Goal: Task Accomplishment & Management: Complete application form

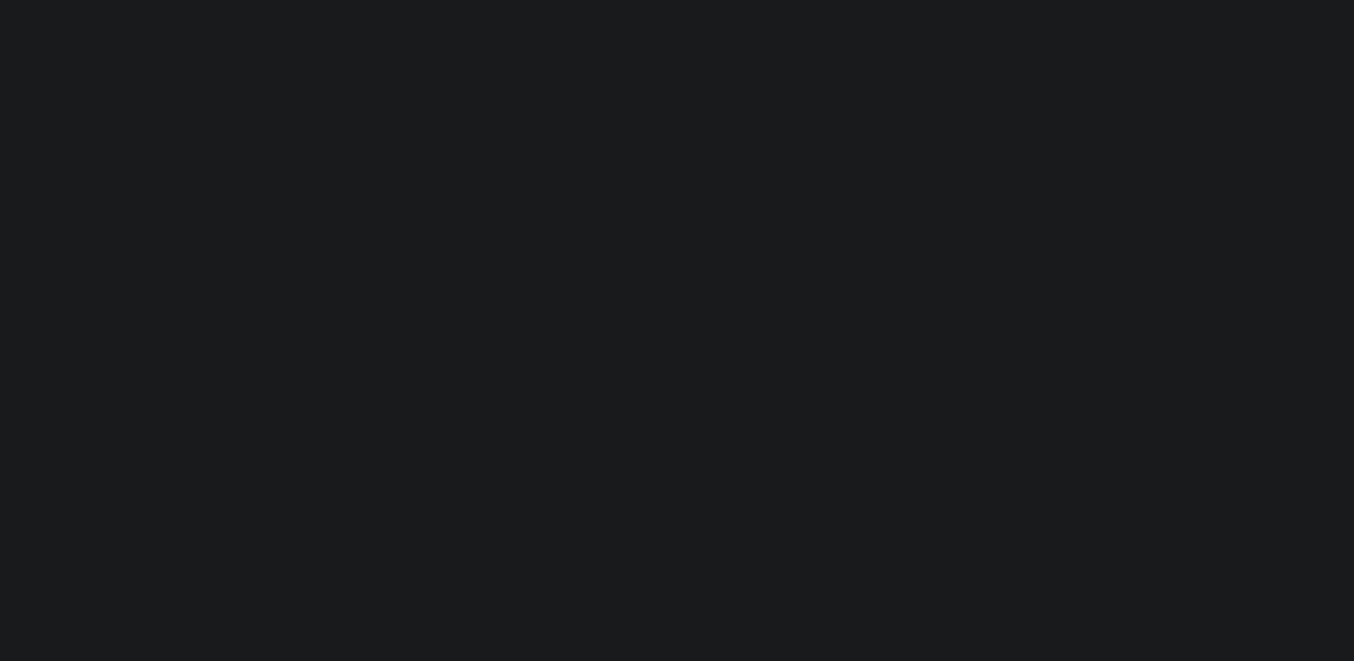
click at [1038, 0] on html at bounding box center [677, 0] width 1354 height 0
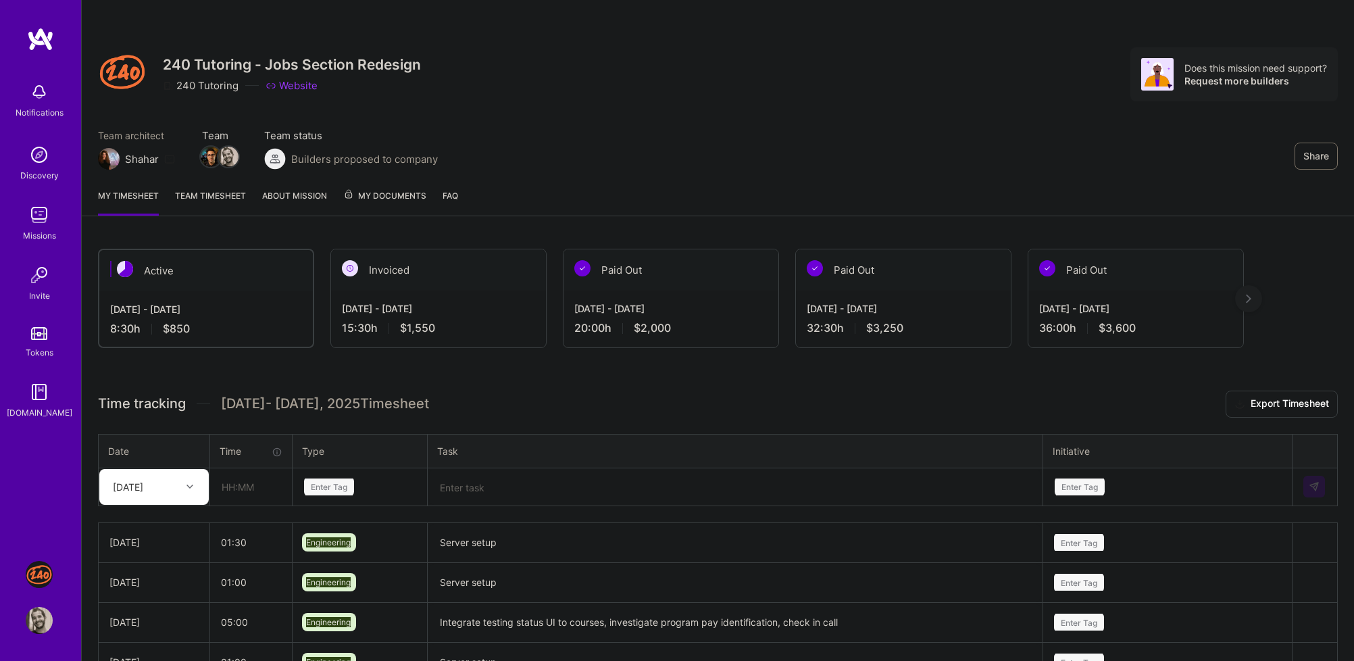
click at [907, 183] on div "My timesheet Team timesheet About Mission My Documents FAQ" at bounding box center [718, 197] width 1272 height 39
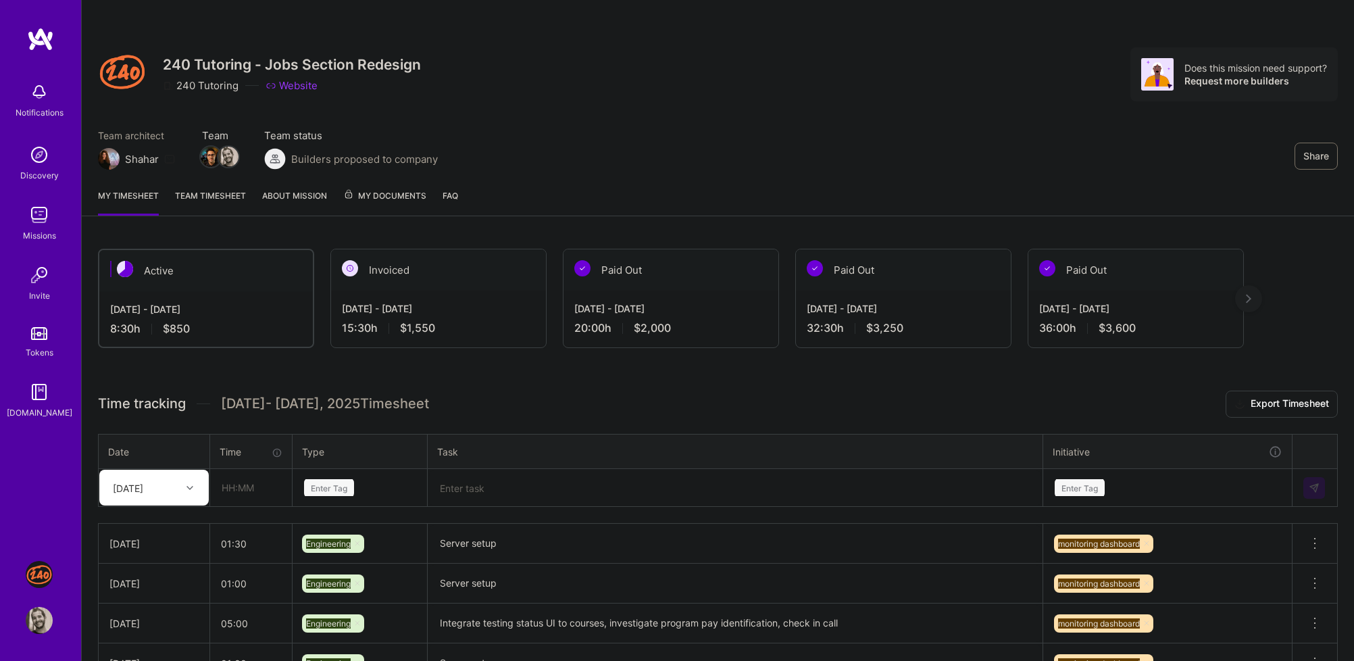
click at [334, 499] on div "Enter Tag" at bounding box center [359, 487] width 133 height 35
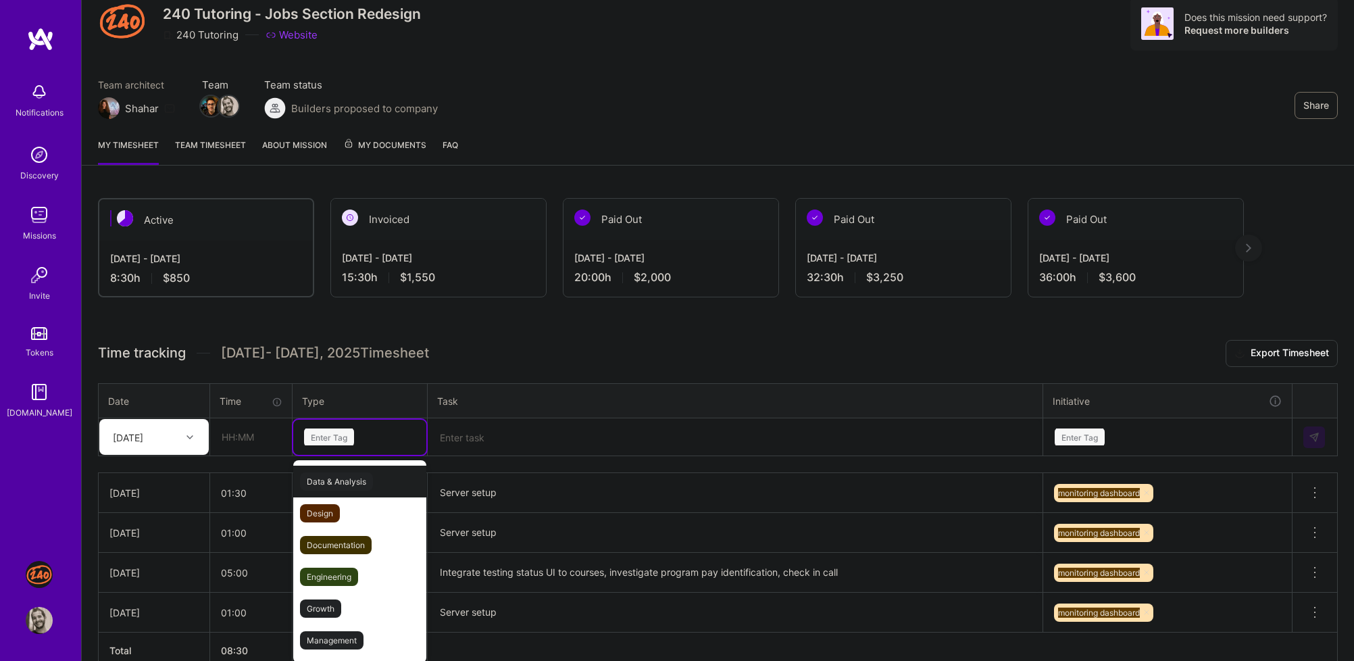
scroll to position [55, 0]
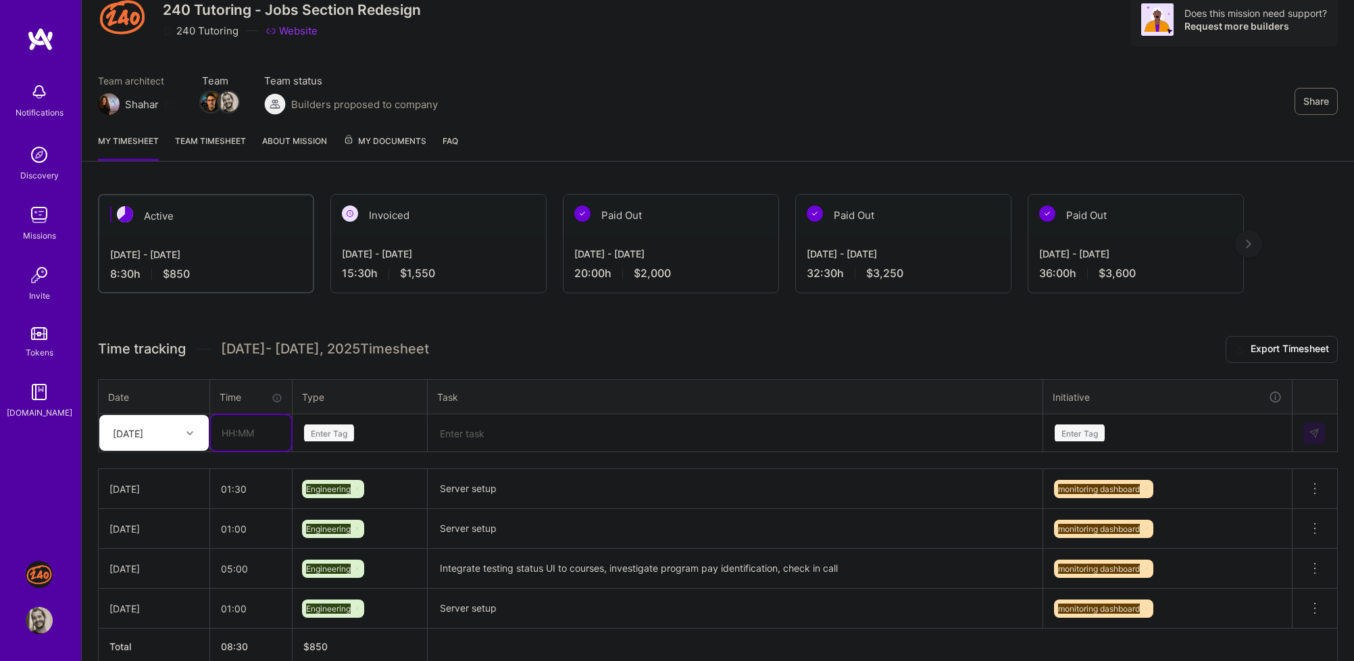
click at [238, 431] on input "text" at bounding box center [251, 433] width 80 height 36
type input "01:00"
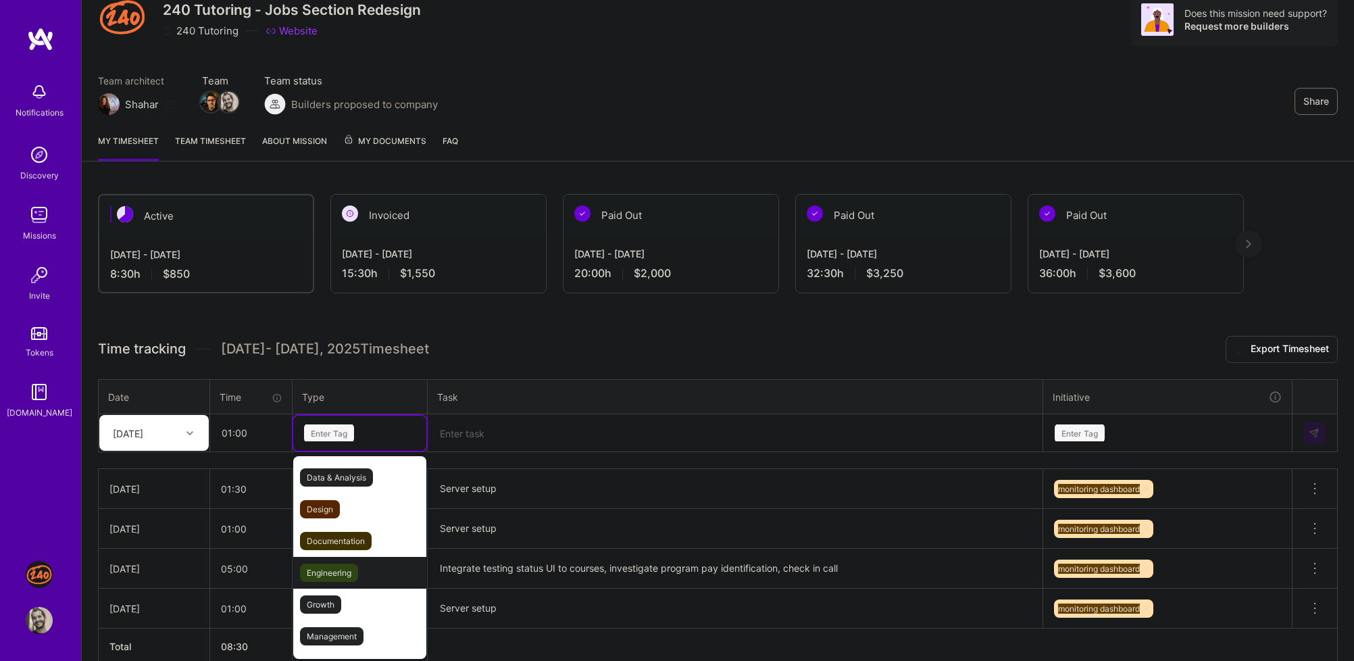
click at [370, 568] on div "Engineering" at bounding box center [359, 573] width 133 height 32
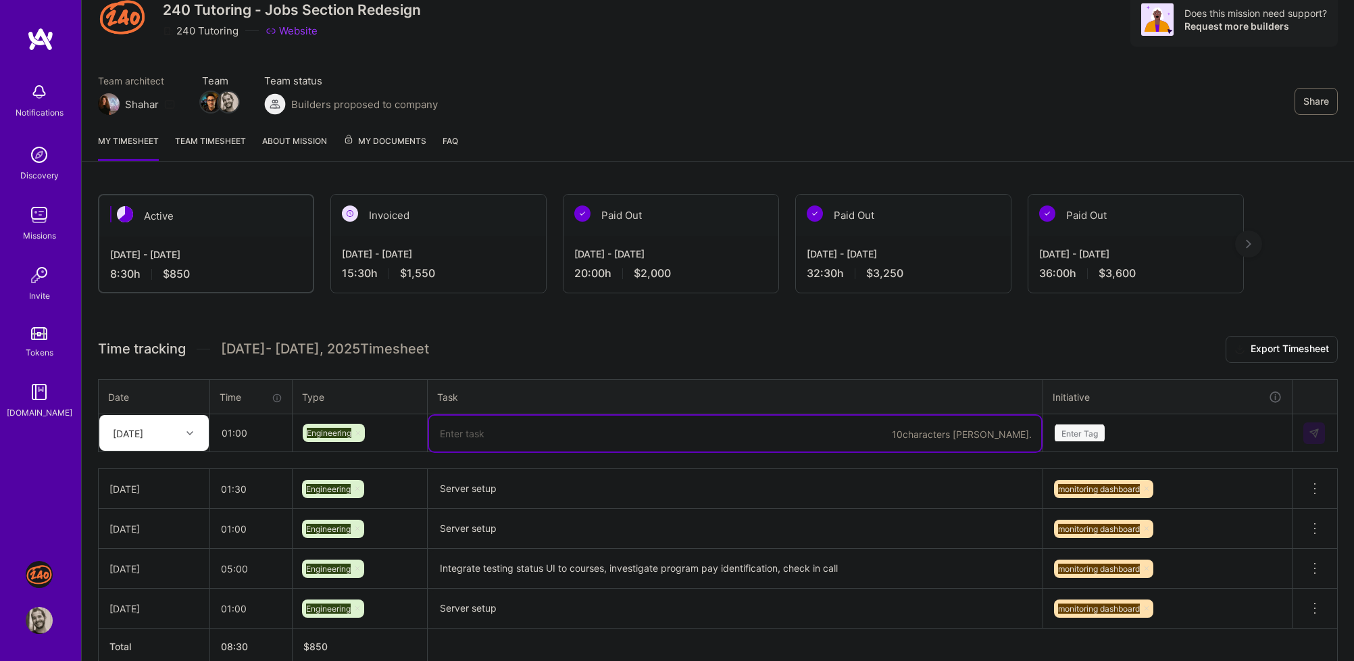
click at [518, 425] on textarea at bounding box center [735, 434] width 612 height 36
type textarea "Sort department options"
click at [1166, 425] on div "Enter Tag" at bounding box center [1167, 433] width 247 height 35
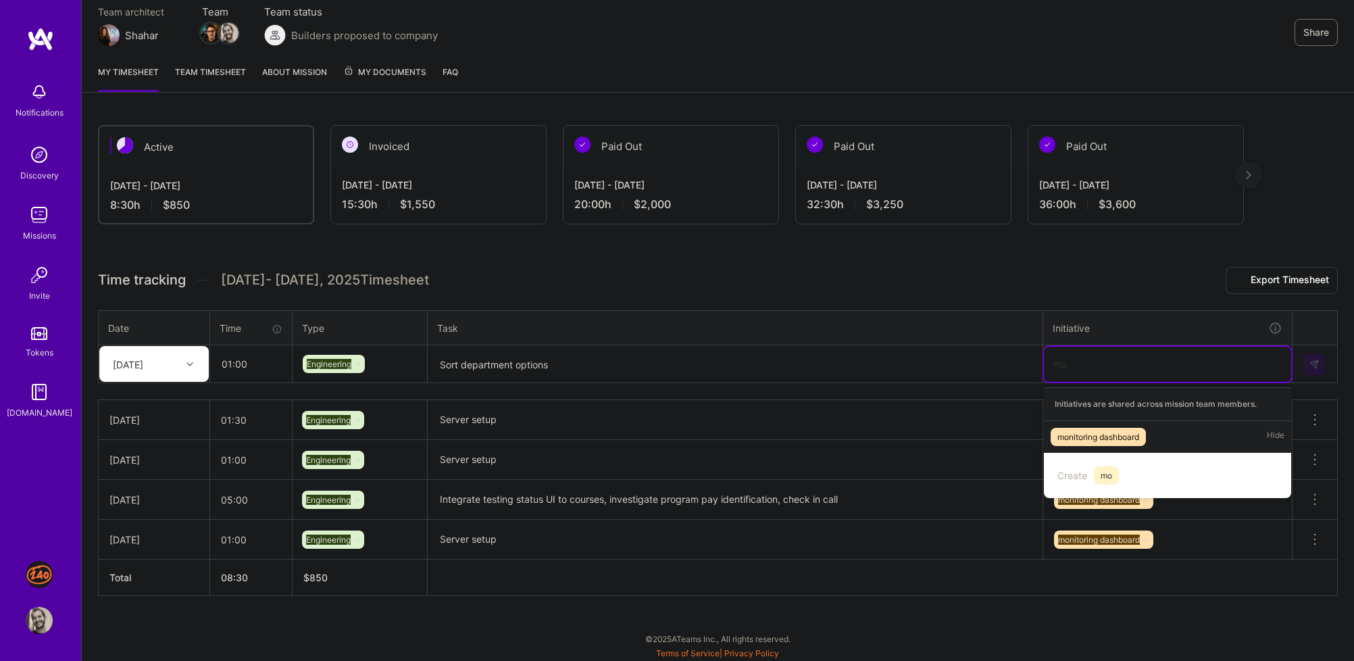
scroll to position [122, 0]
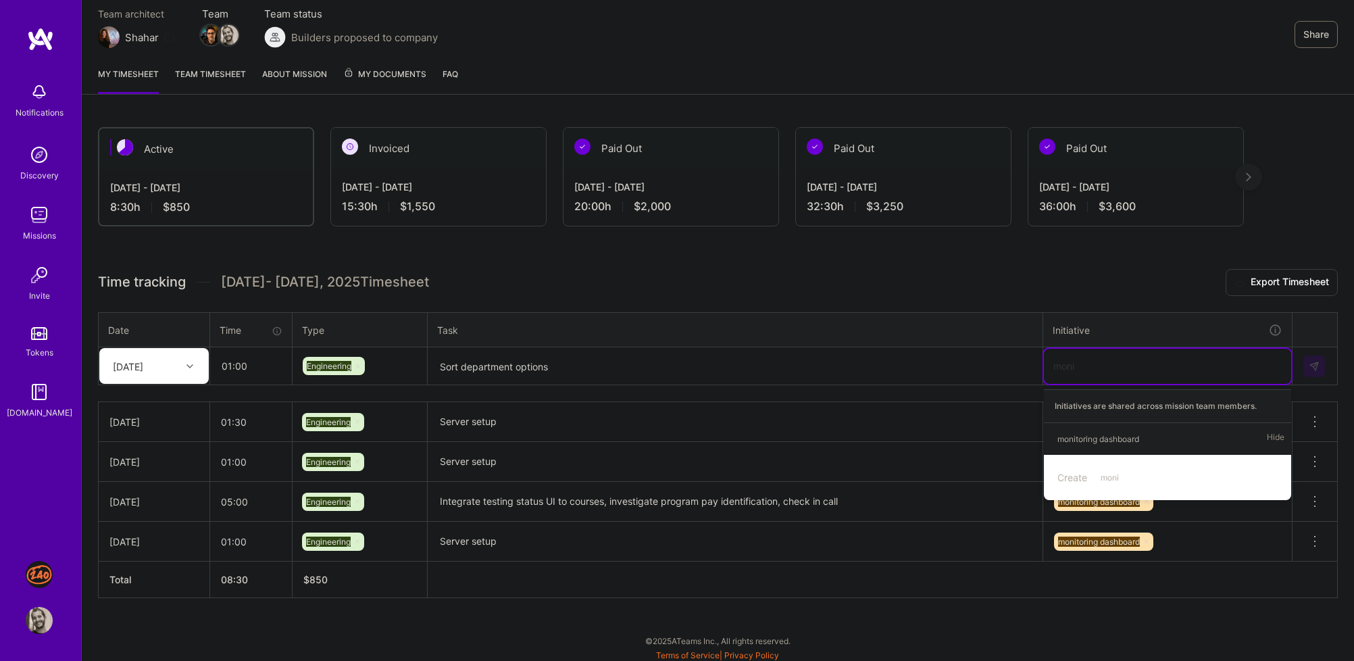
type input "monit"
click at [1160, 441] on div "monitoring dashboard Hide" at bounding box center [1167, 439] width 247 height 32
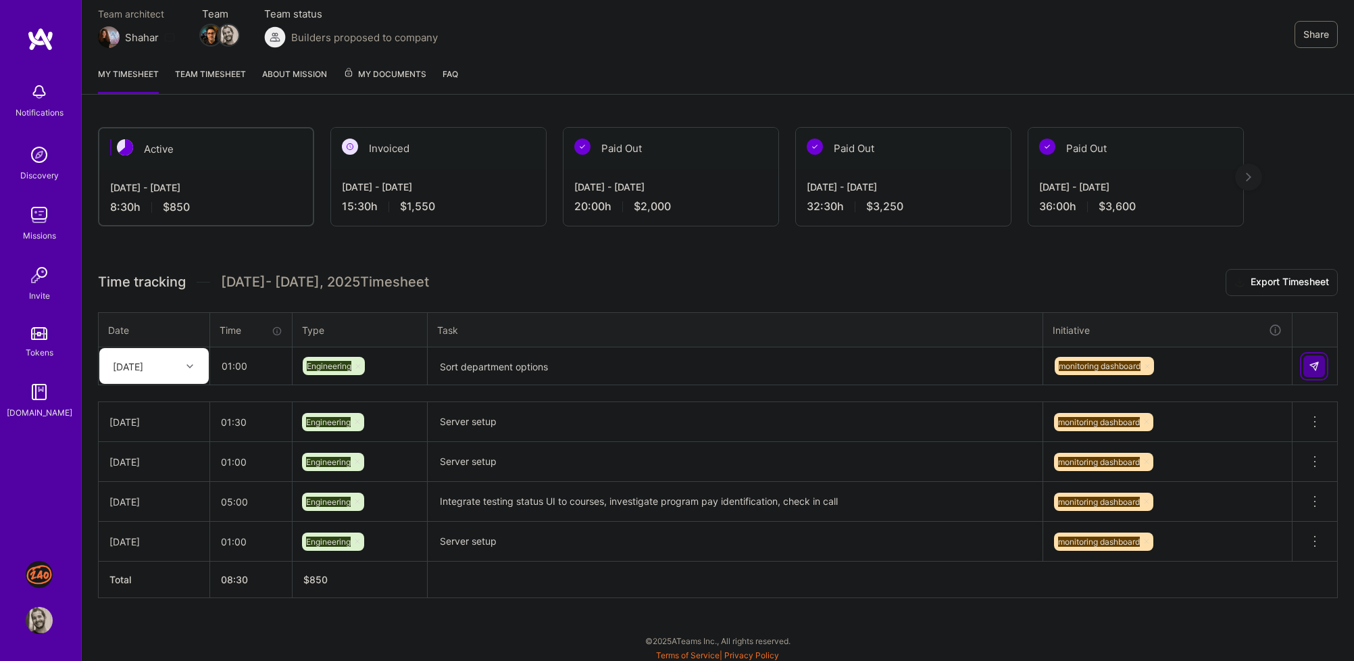
click at [1310, 366] on img at bounding box center [1314, 366] width 11 height 11
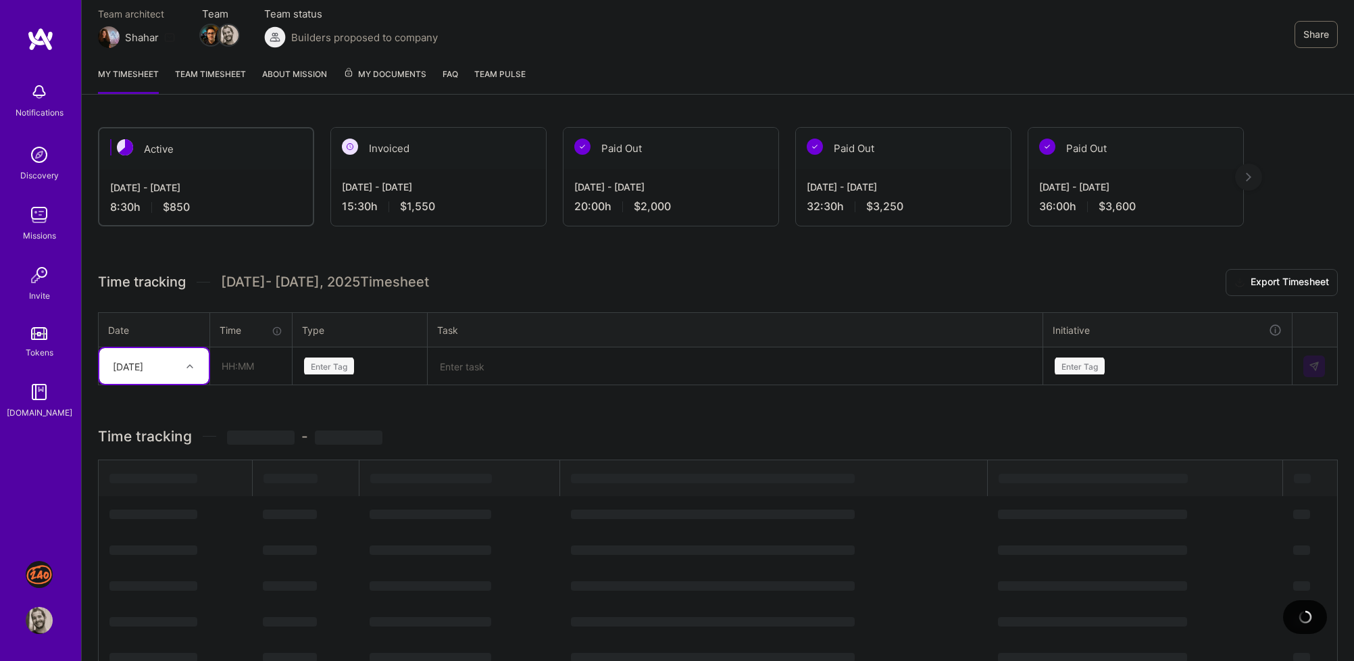
scroll to position [61, 0]
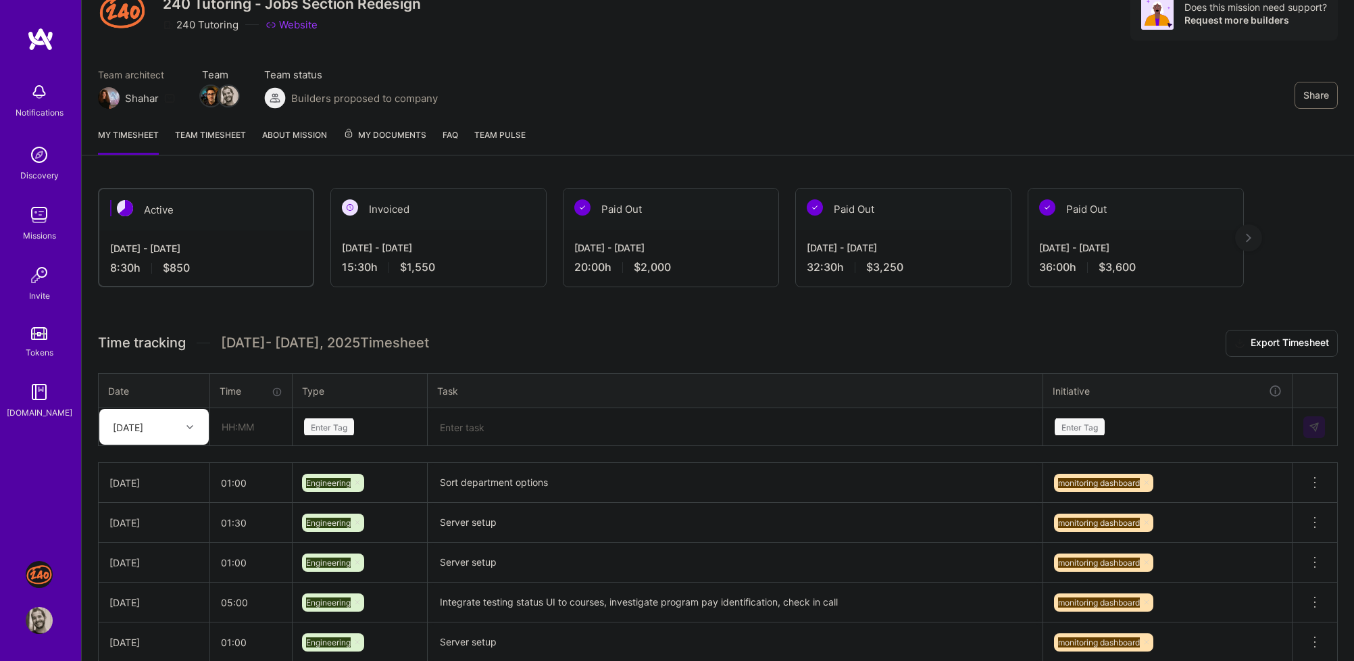
drag, startPoint x: 708, startPoint y: 353, endPoint x: 707, endPoint y: 327, distance: 26.4
click at [707, 327] on div "Active [DATE] - [DATE] 8:30 h $850 Invoiced [DATE] - [DATE] 15:30 h $1,550 Paid…" at bounding box center [718, 468] width 1272 height 593
click at [707, 327] on div "Active [DATE] - [DATE] 9:30 h $950 Invoiced [DATE] - [DATE] 15:30 h $1,550 Paid…" at bounding box center [718, 468] width 1272 height 593
